Goal: Information Seeking & Learning: Learn about a topic

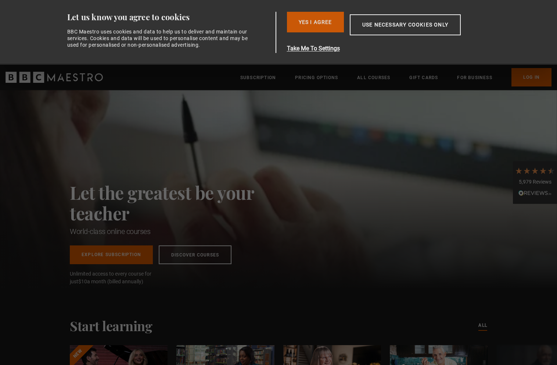
scroll to position [0, 385]
click at [381, 44] on button "Take Me To Settings" at bounding box center [391, 48] width 209 height 9
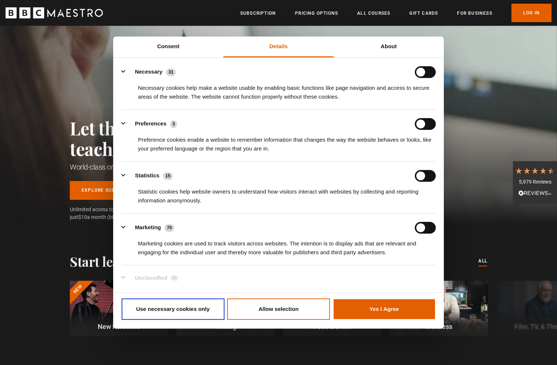
click at [454, 60] on div "Let the greatest be your teacher World-class online courses Explore Subscriptio…" at bounding box center [278, 125] width 557 height 198
click at [85, 77] on div "Let the greatest be your teacher World-class online courses Explore Subscriptio…" at bounding box center [178, 125] width 217 height 198
click at [383, 308] on button "Yes I Agree" at bounding box center [384, 308] width 103 height 21
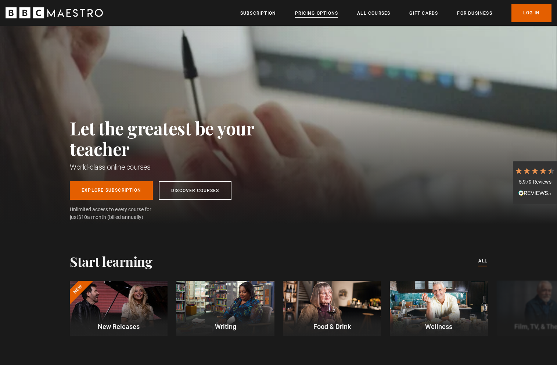
click at [317, 11] on link "Pricing Options" at bounding box center [316, 13] width 43 height 7
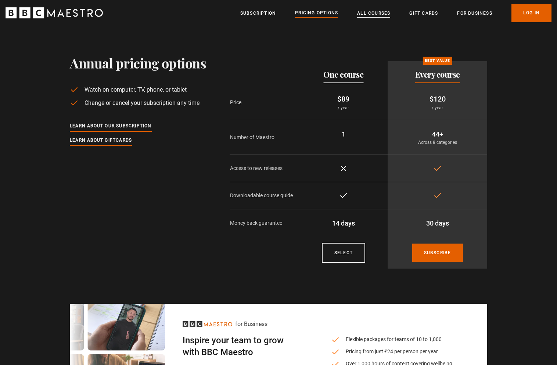
click at [381, 13] on link "All Courses" at bounding box center [373, 13] width 33 height 7
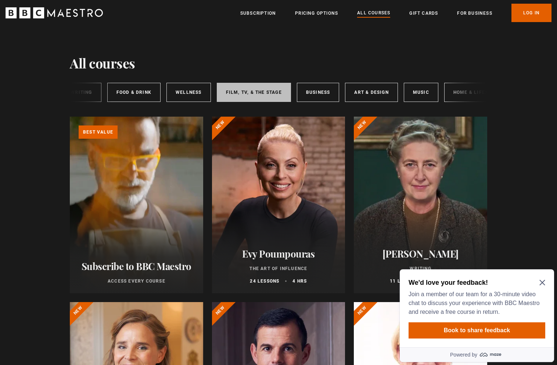
scroll to position [0, 110]
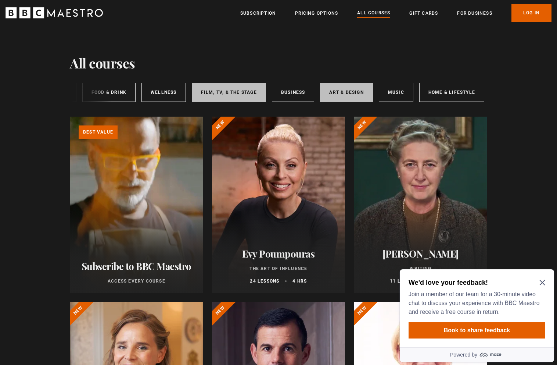
click at [327, 92] on link "Art & Design" at bounding box center [346, 92] width 53 height 19
